Goal: Transaction & Acquisition: Purchase product/service

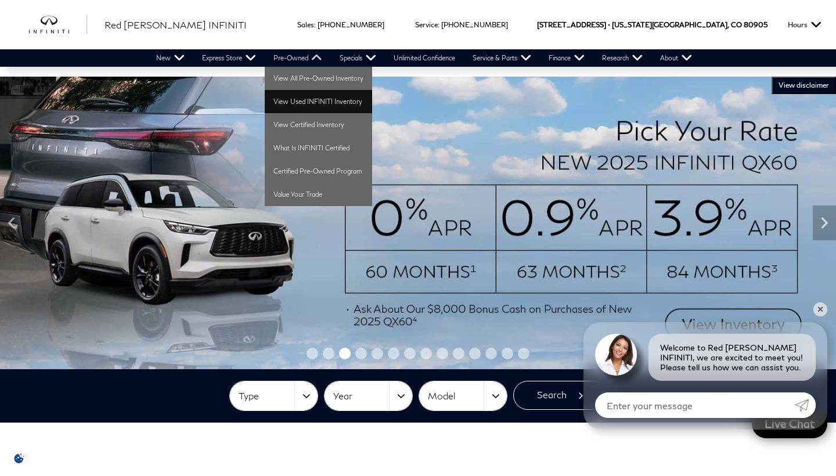
click at [295, 99] on link "View Used INFINITI Inventory" at bounding box center [318, 101] width 107 height 23
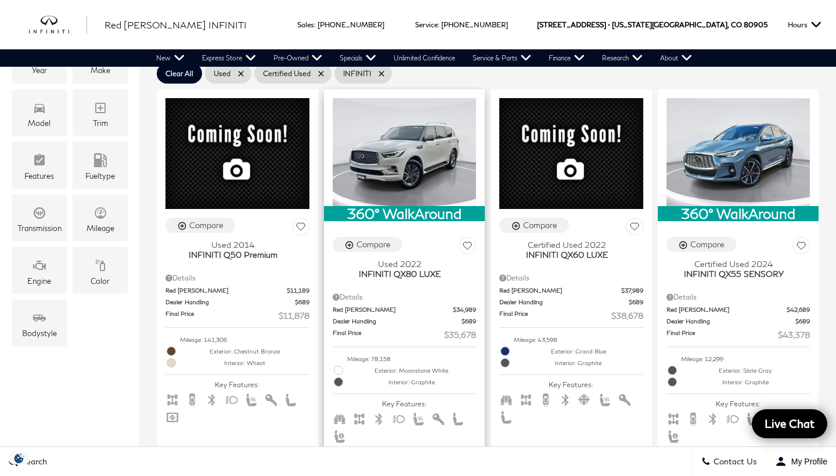
scroll to position [268, 0]
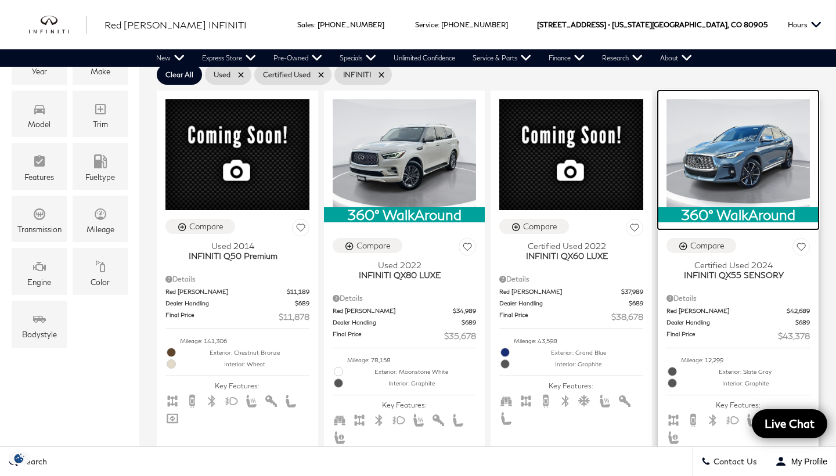
click at [744, 155] on img at bounding box center [739, 153] width 144 height 108
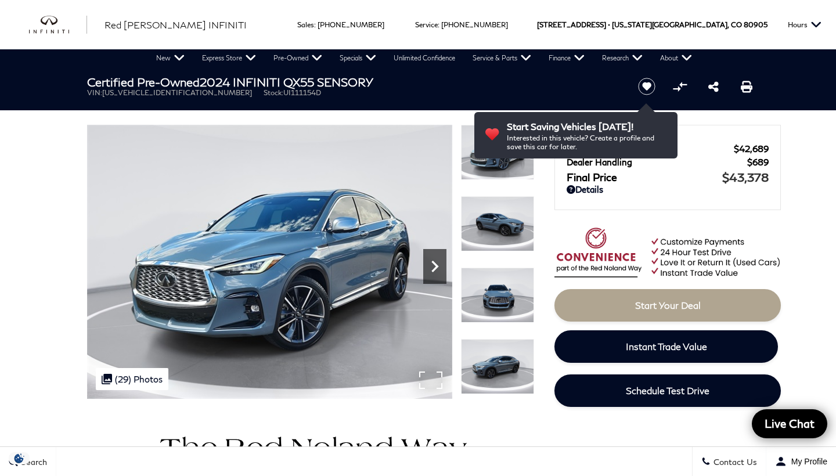
click at [440, 270] on icon "Next" at bounding box center [434, 266] width 23 height 23
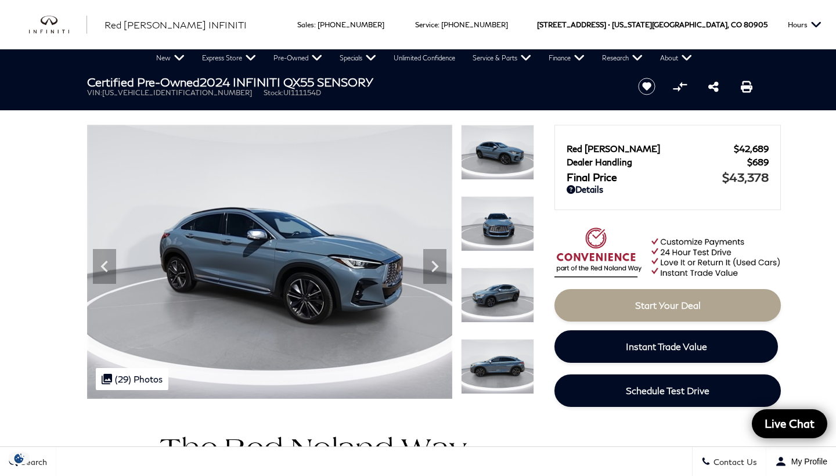
click at [500, 302] on img at bounding box center [497, 295] width 73 height 55
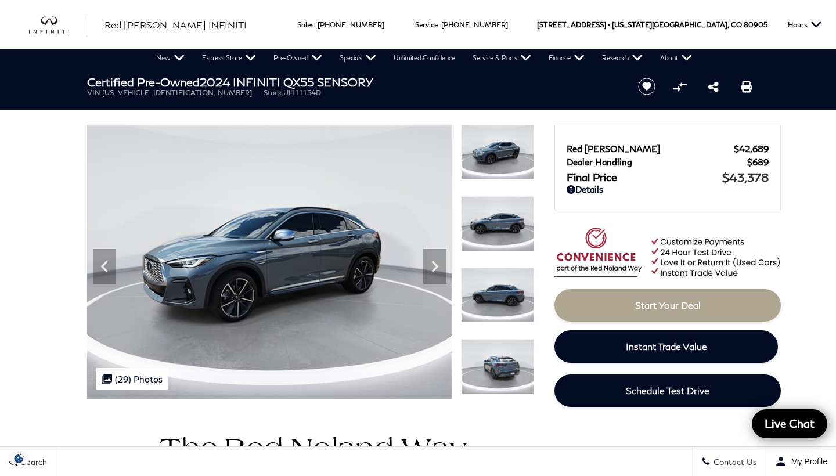
click at [501, 370] on img at bounding box center [497, 366] width 73 height 55
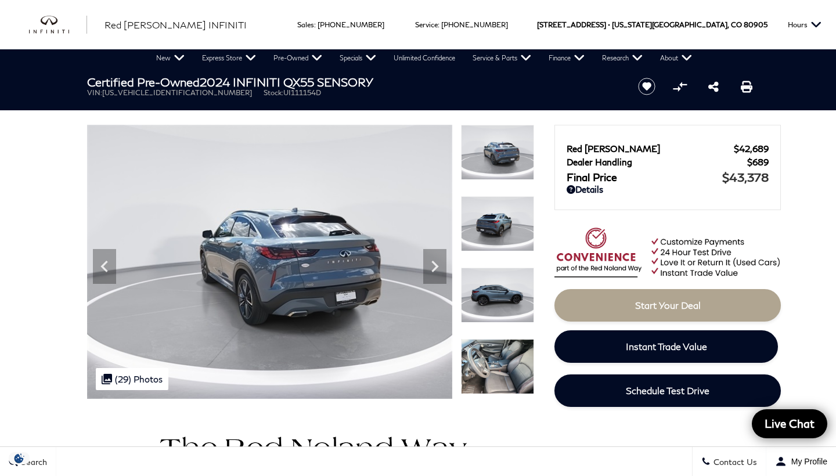
click at [500, 370] on img at bounding box center [497, 366] width 73 height 55
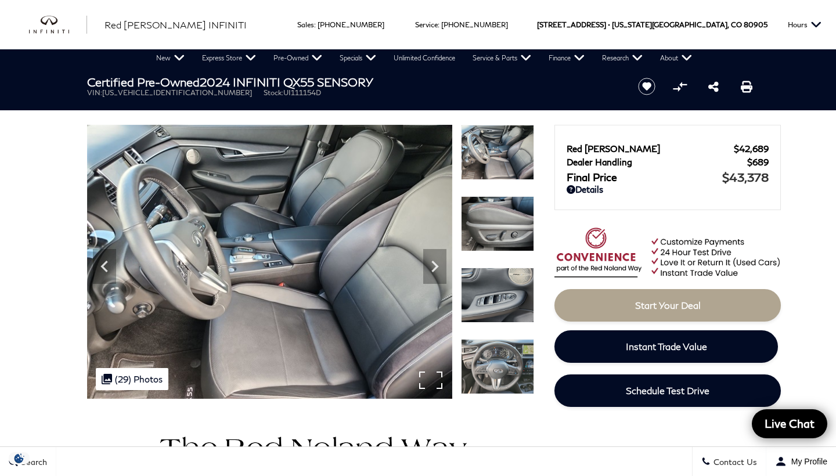
click at [142, 382] on div ".cls-1, .cls-3 { fill: #c50033; } .cls-1 { clip-rule: evenodd; } .cls-2 { clip-…" at bounding box center [132, 379] width 73 height 22
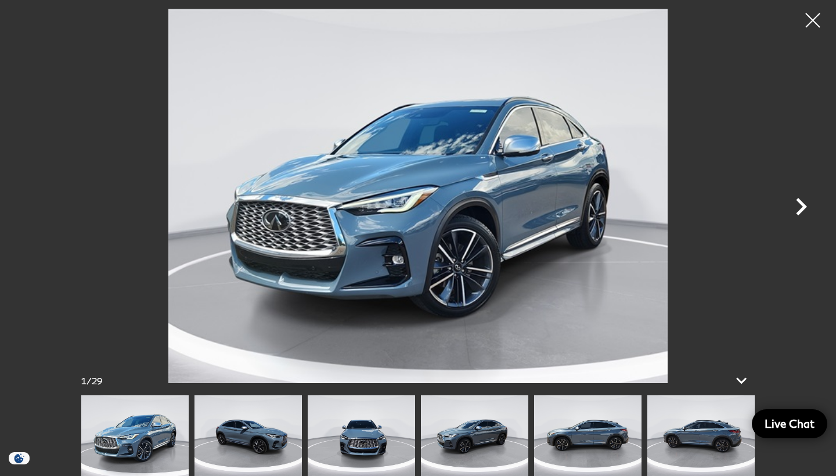
click at [806, 206] on icon "Next" at bounding box center [801, 206] width 11 height 17
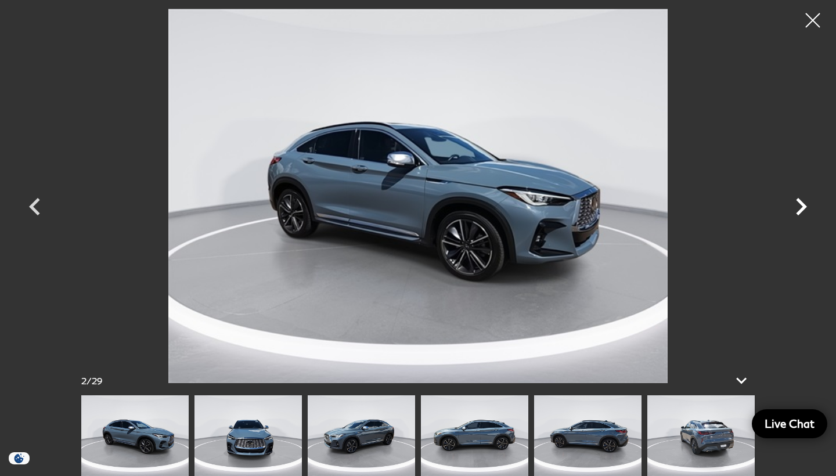
click at [806, 206] on icon "Next" at bounding box center [801, 206] width 11 height 17
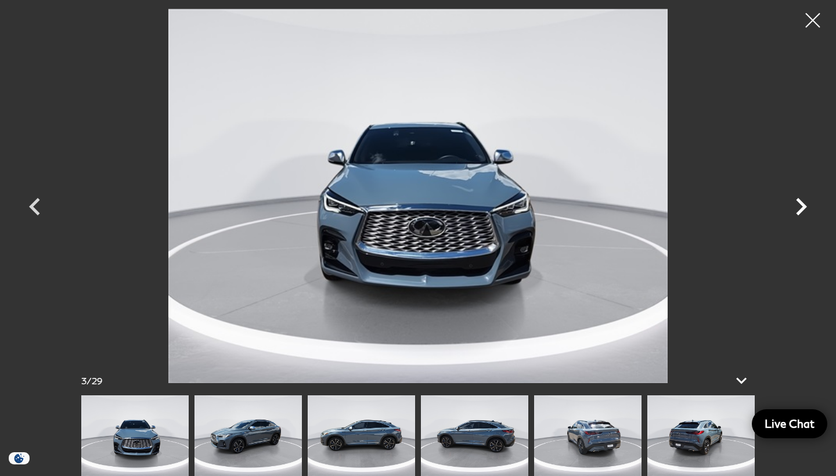
click at [806, 206] on icon "Next" at bounding box center [801, 206] width 11 height 17
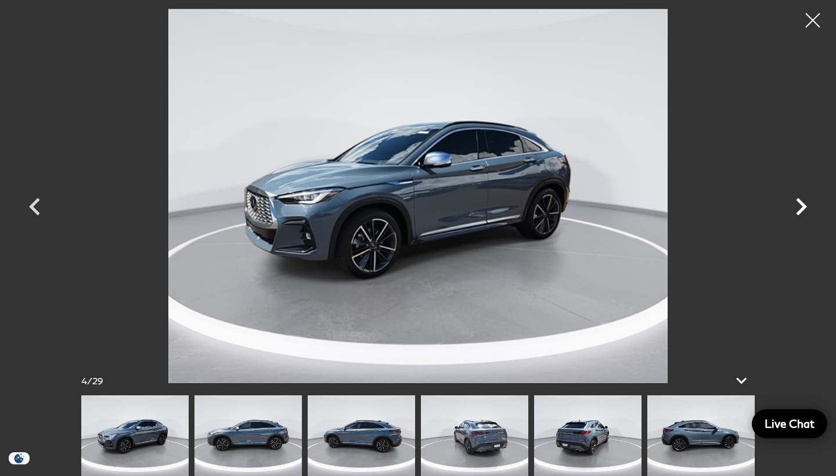
click at [806, 206] on icon "Next" at bounding box center [801, 206] width 11 height 17
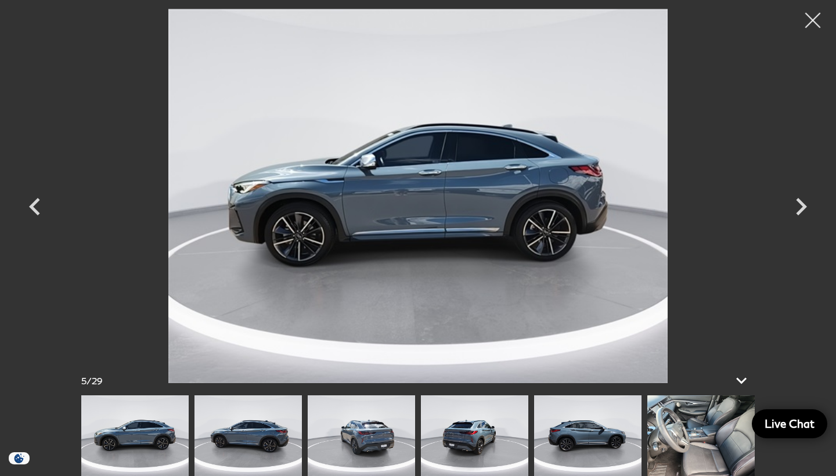
click at [811, 21] on div at bounding box center [813, 20] width 31 height 31
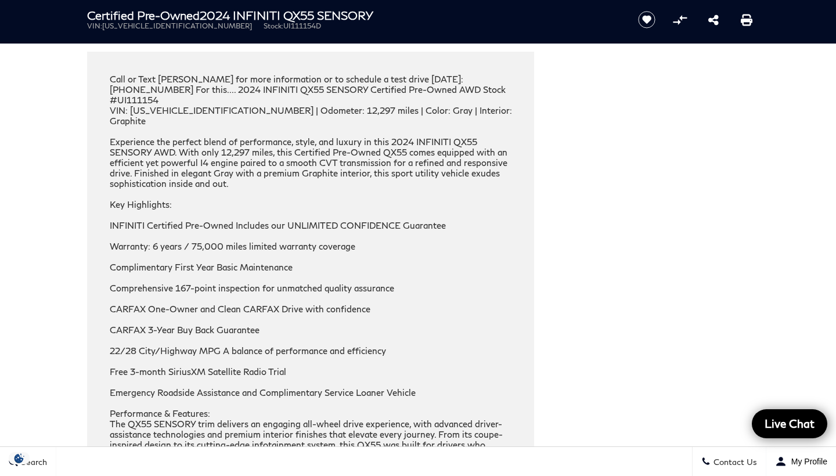
scroll to position [1721, 0]
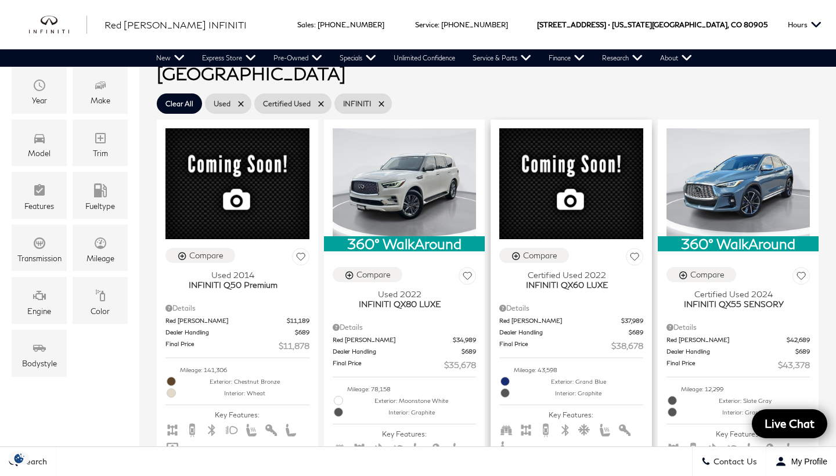
scroll to position [243, 0]
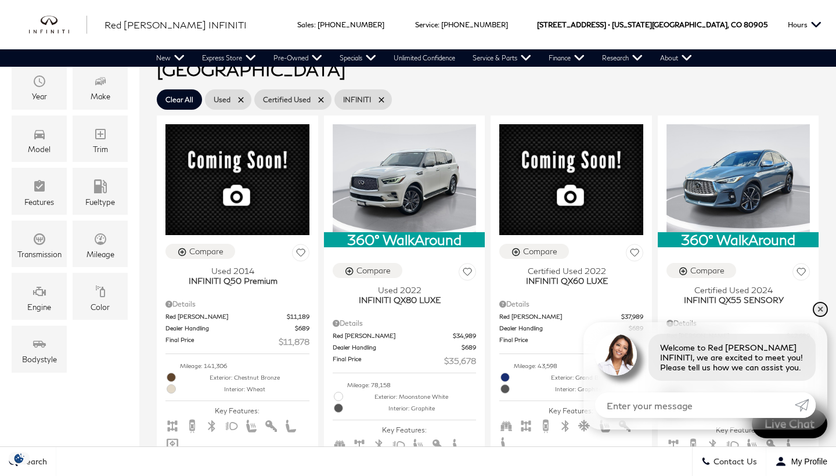
click at [821, 308] on link "✕" at bounding box center [821, 310] width 14 height 14
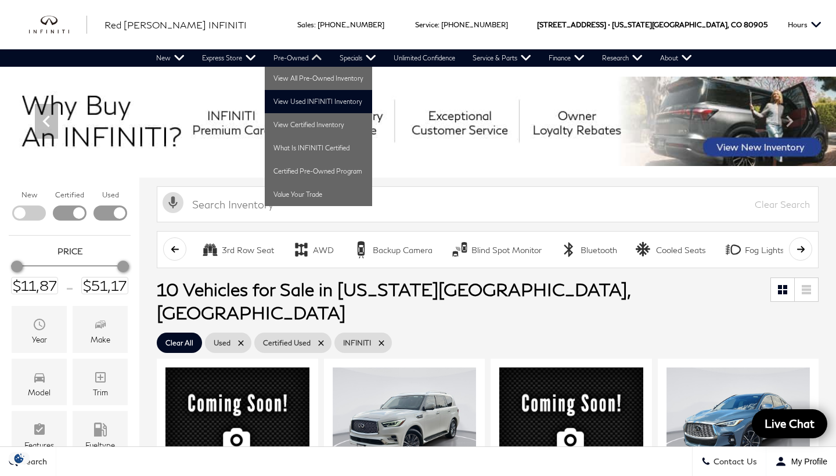
scroll to position [0, 0]
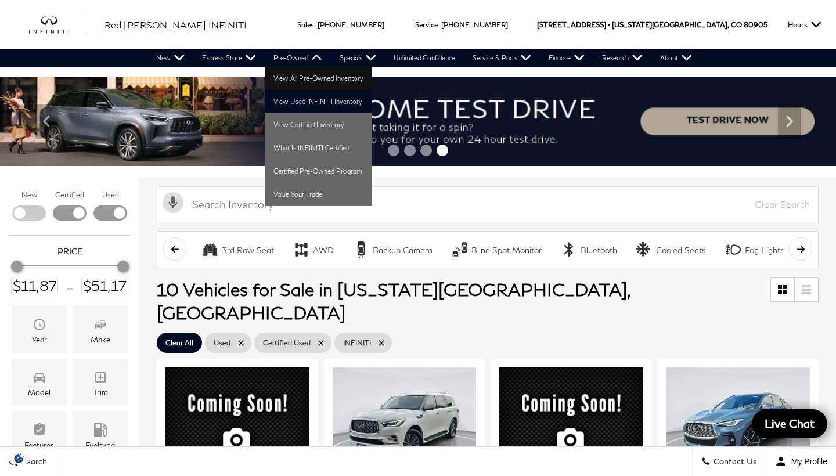
click at [299, 76] on link "View All Pre-Owned Inventory" at bounding box center [318, 78] width 107 height 23
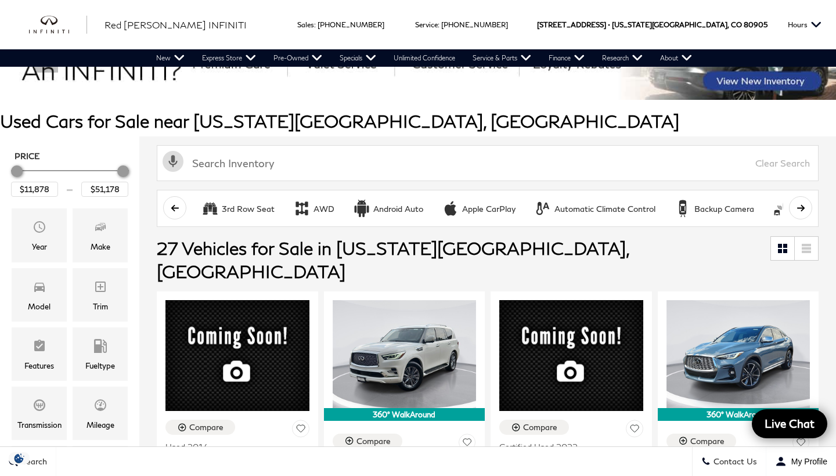
scroll to position [45, 0]
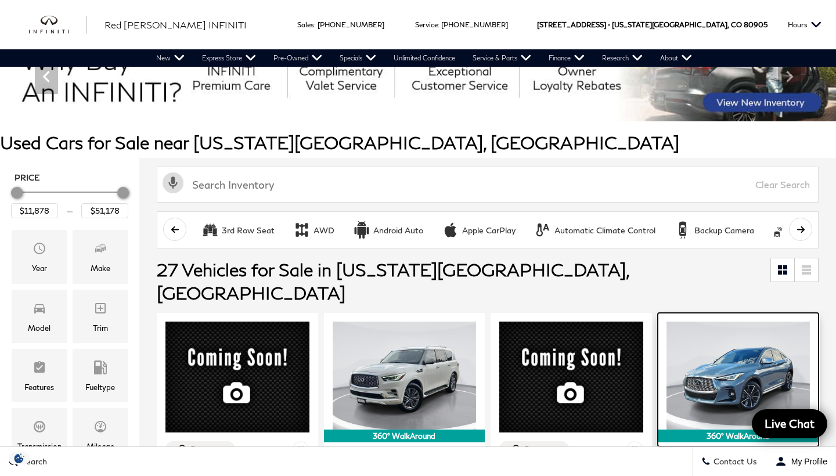
click at [750, 362] on img at bounding box center [739, 376] width 144 height 108
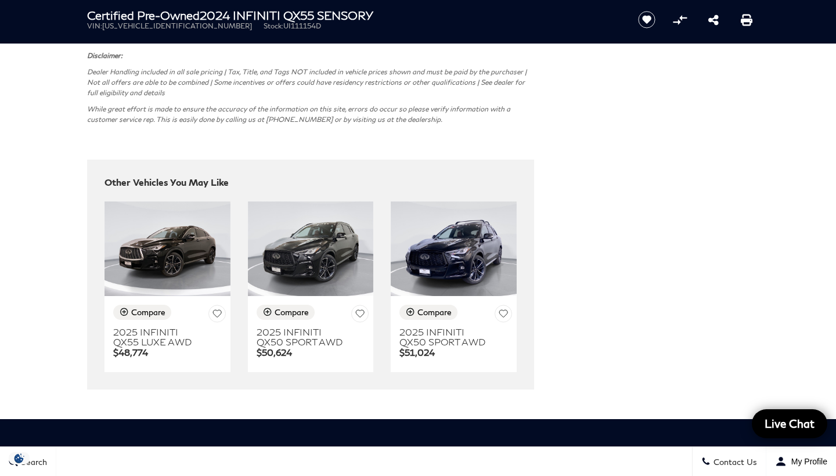
scroll to position [3475, 0]
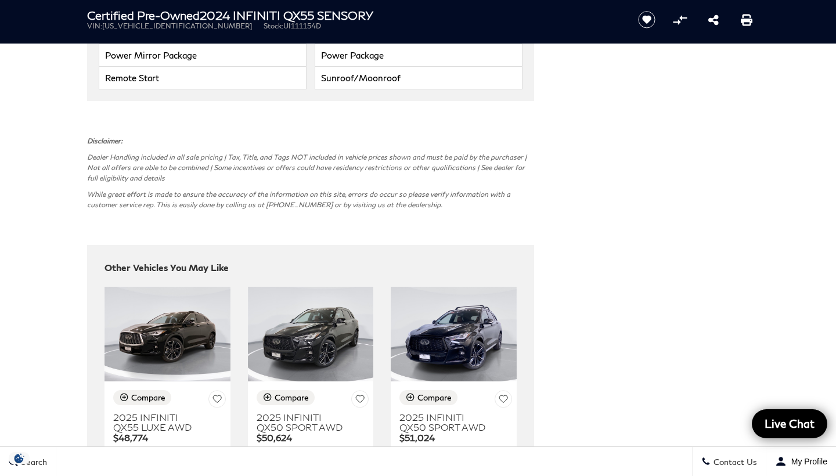
click at [166, 293] on img at bounding box center [168, 334] width 126 height 95
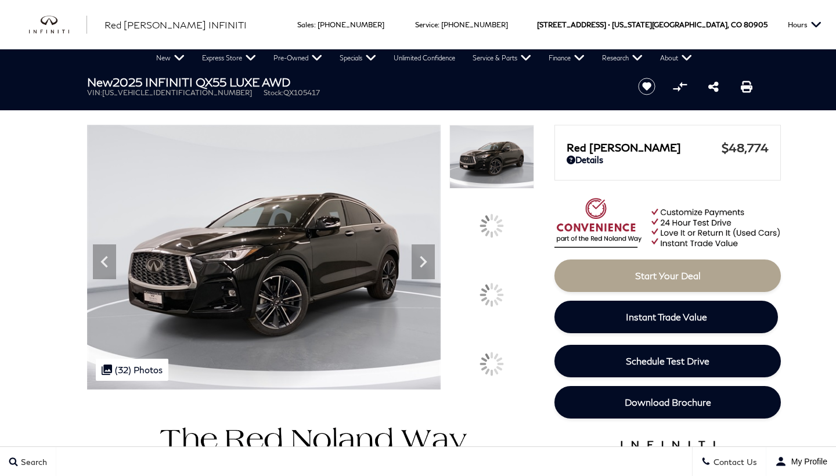
click at [502, 271] on img at bounding box center [492, 270] width 85 height 1
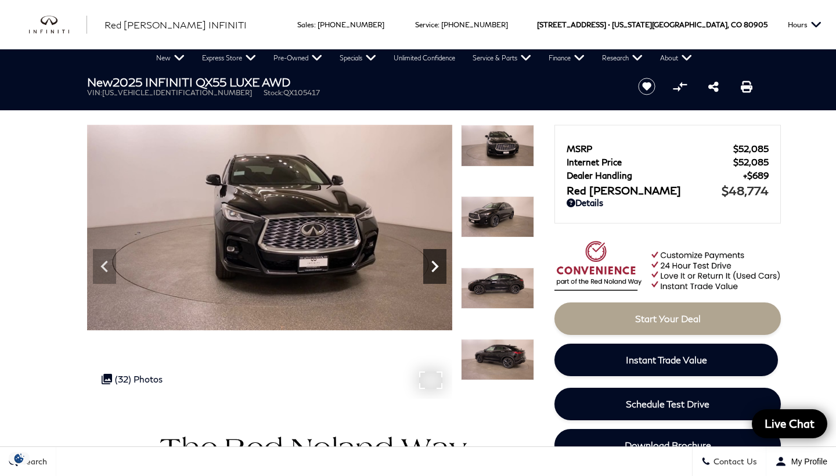
click at [433, 259] on icon "Next" at bounding box center [434, 266] width 23 height 23
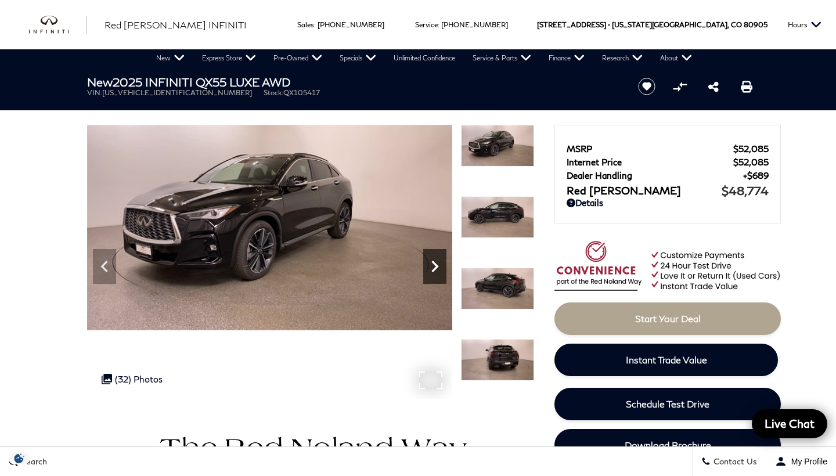
click at [434, 262] on icon "Next" at bounding box center [435, 267] width 7 height 12
